Goal: Navigation & Orientation: Understand site structure

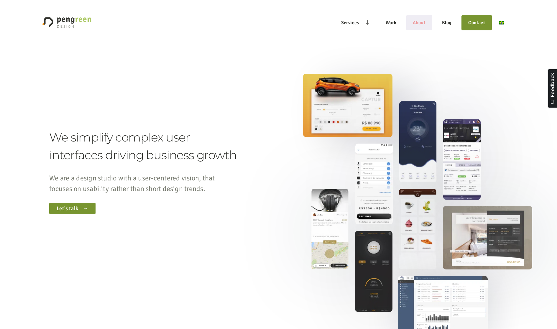
click at [416, 24] on link "About" at bounding box center [419, 23] width 26 height 14
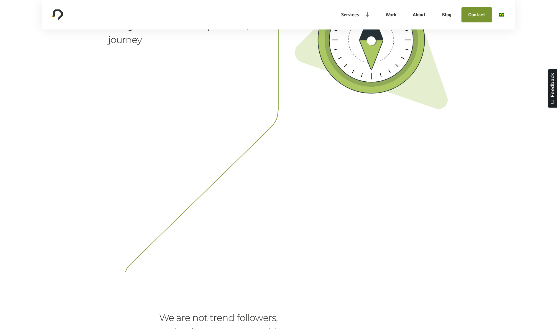
scroll to position [1686, 0]
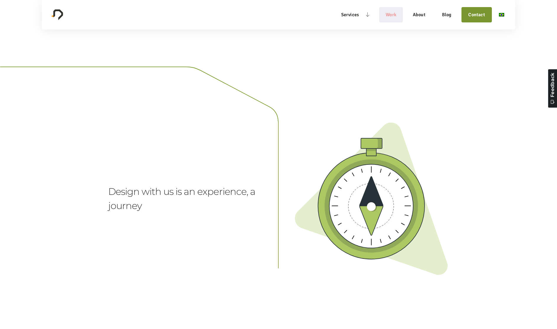
click at [389, 15] on link "Work" at bounding box center [391, 15] width 24 height 14
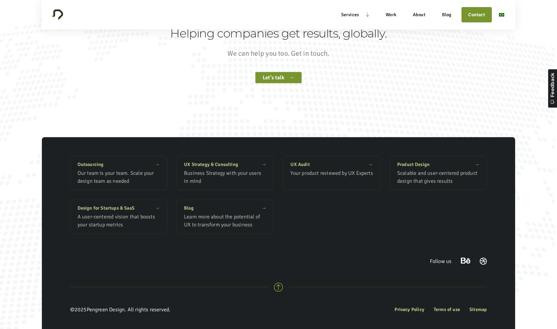
scroll to position [1277, 0]
